Goal: Information Seeking & Learning: Learn about a topic

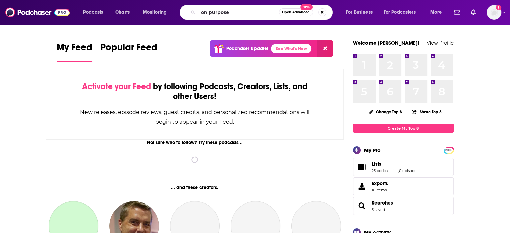
type input "on purpose"
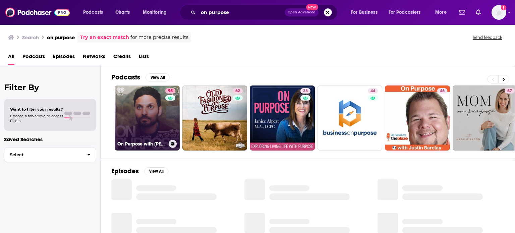
click at [141, 133] on link "95 On Purpose with [PERSON_NAME]" at bounding box center [147, 118] width 65 height 65
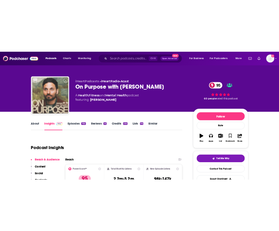
scroll to position [34, 0]
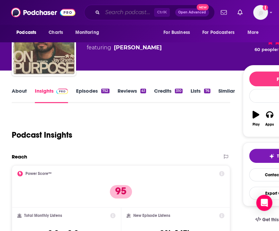
click at [143, 9] on input "Search podcasts, credits, & more..." at bounding box center [129, 12] width 52 height 11
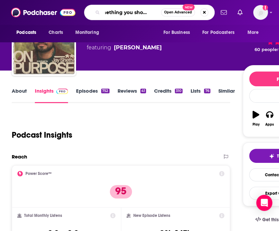
scroll to position [0, 12]
type input "something you should know"
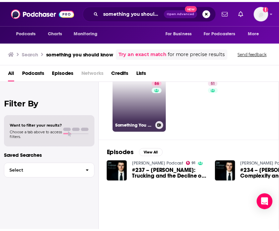
scroll to position [13, 0]
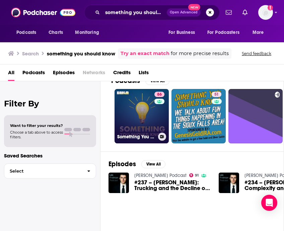
click at [148, 98] on link "86 Something You Should Know" at bounding box center [142, 116] width 54 height 54
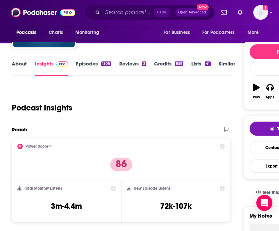
scroll to position [101, 0]
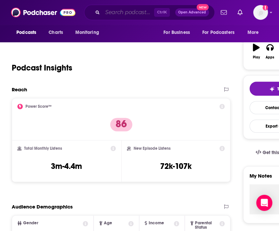
click at [138, 14] on input "Search podcasts, credits, & more..." at bounding box center [129, 12] width 52 height 11
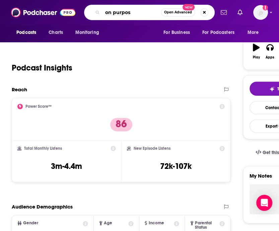
type input "on purpose"
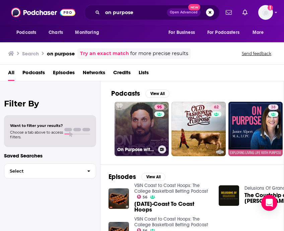
click at [145, 123] on link "95 On Purpose with [PERSON_NAME]" at bounding box center [142, 129] width 54 height 54
